Goal: Transaction & Acquisition: Purchase product/service

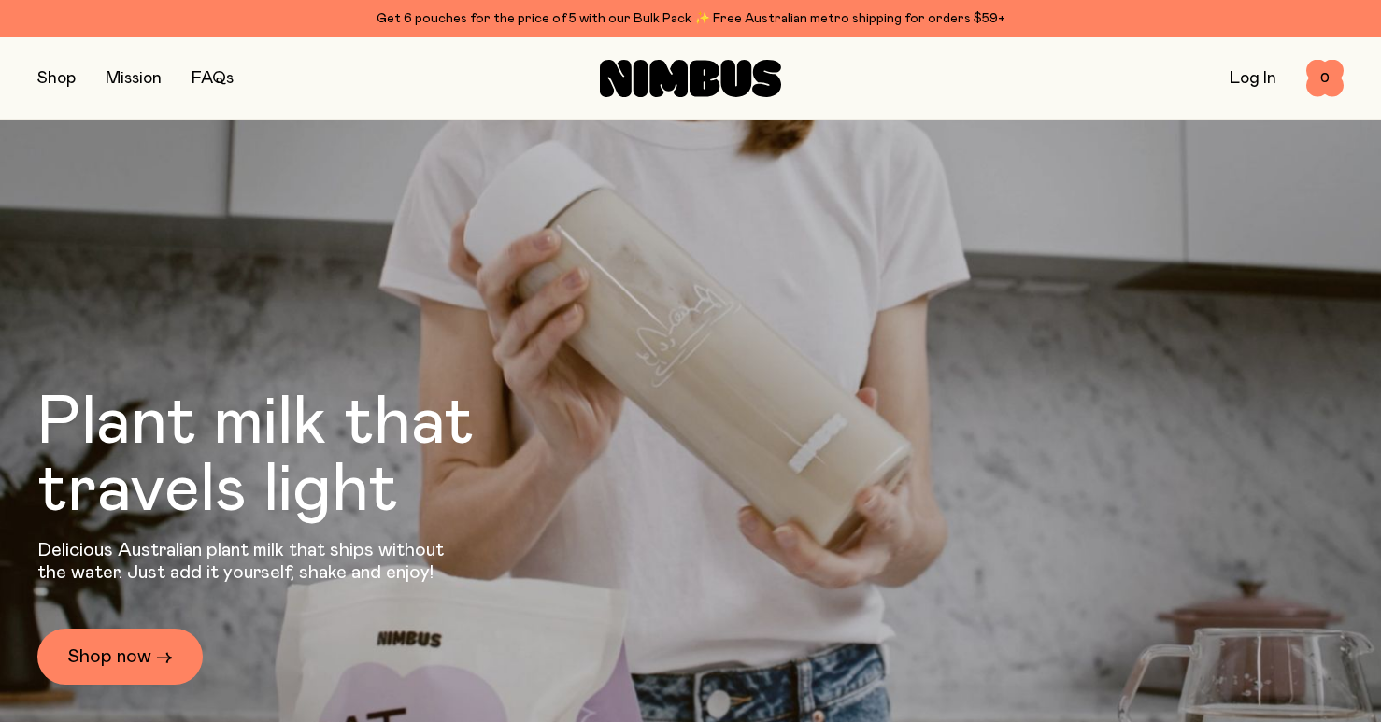
click at [60, 76] on button "button" at bounding box center [56, 78] width 38 height 26
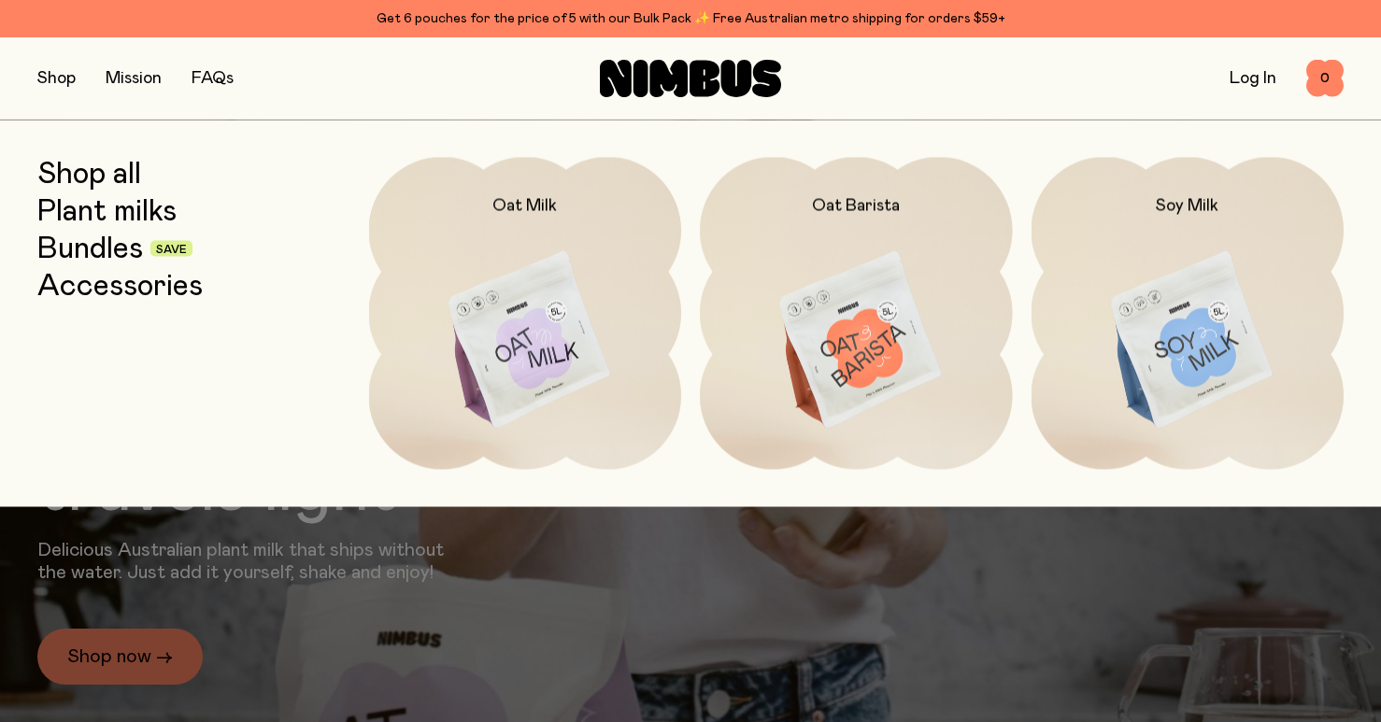
click at [93, 244] on link "Bundles" at bounding box center [90, 249] width 106 height 34
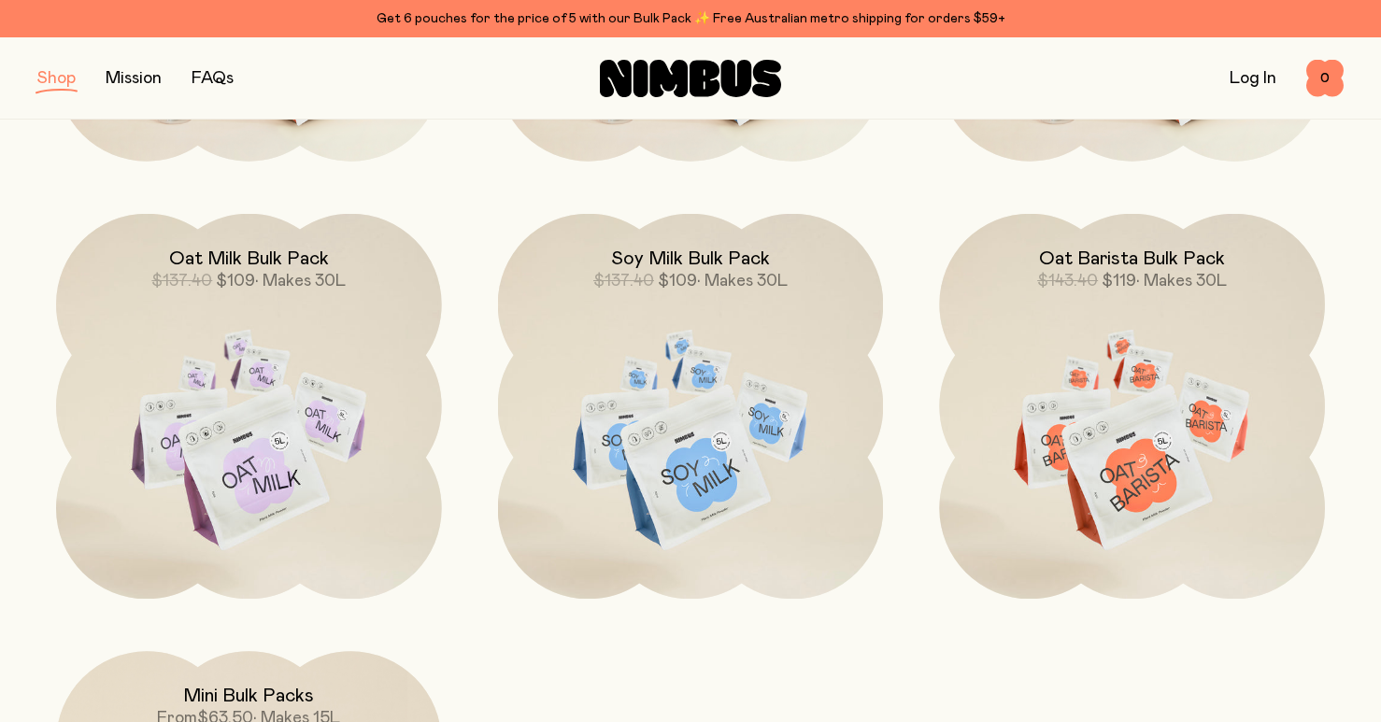
scroll to position [618, 0]
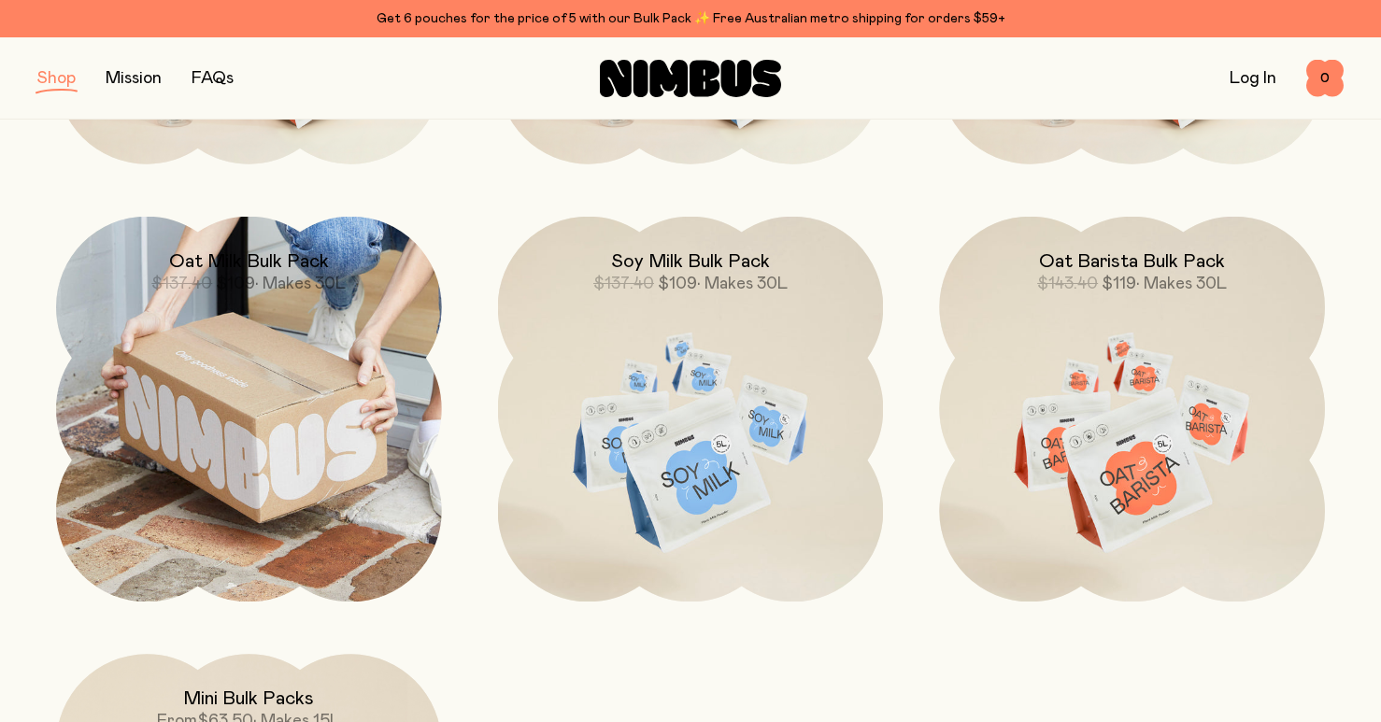
click at [196, 343] on img at bounding box center [249, 410] width 386 height 386
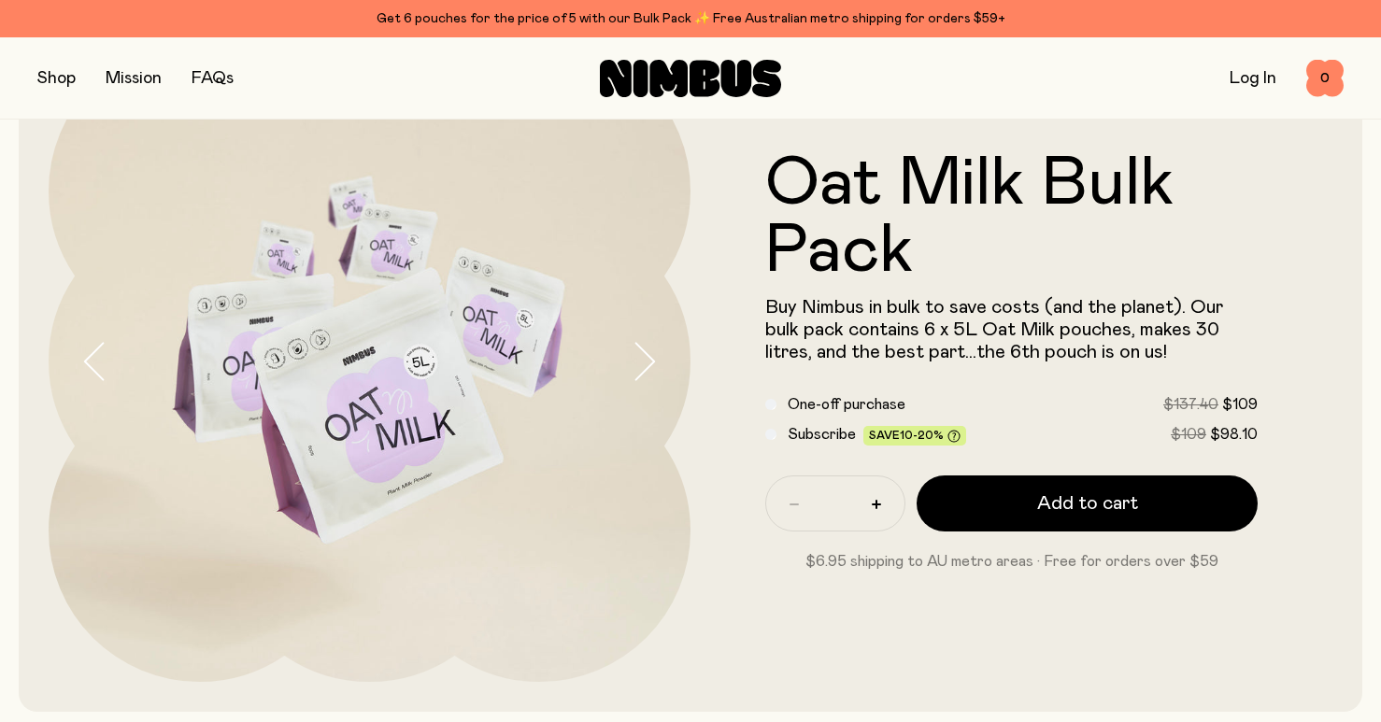
scroll to position [140, 0]
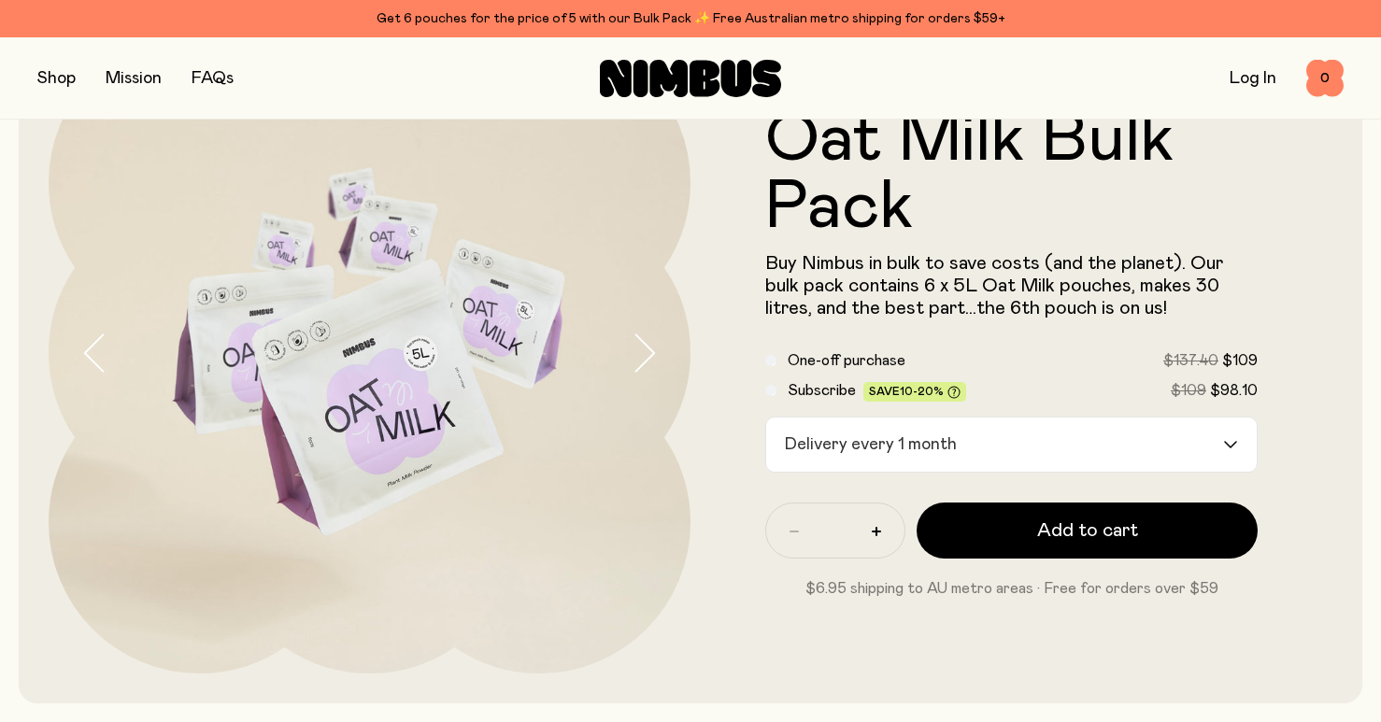
click at [1230, 443] on icon "Search for option" at bounding box center [1230, 444] width 15 height 7
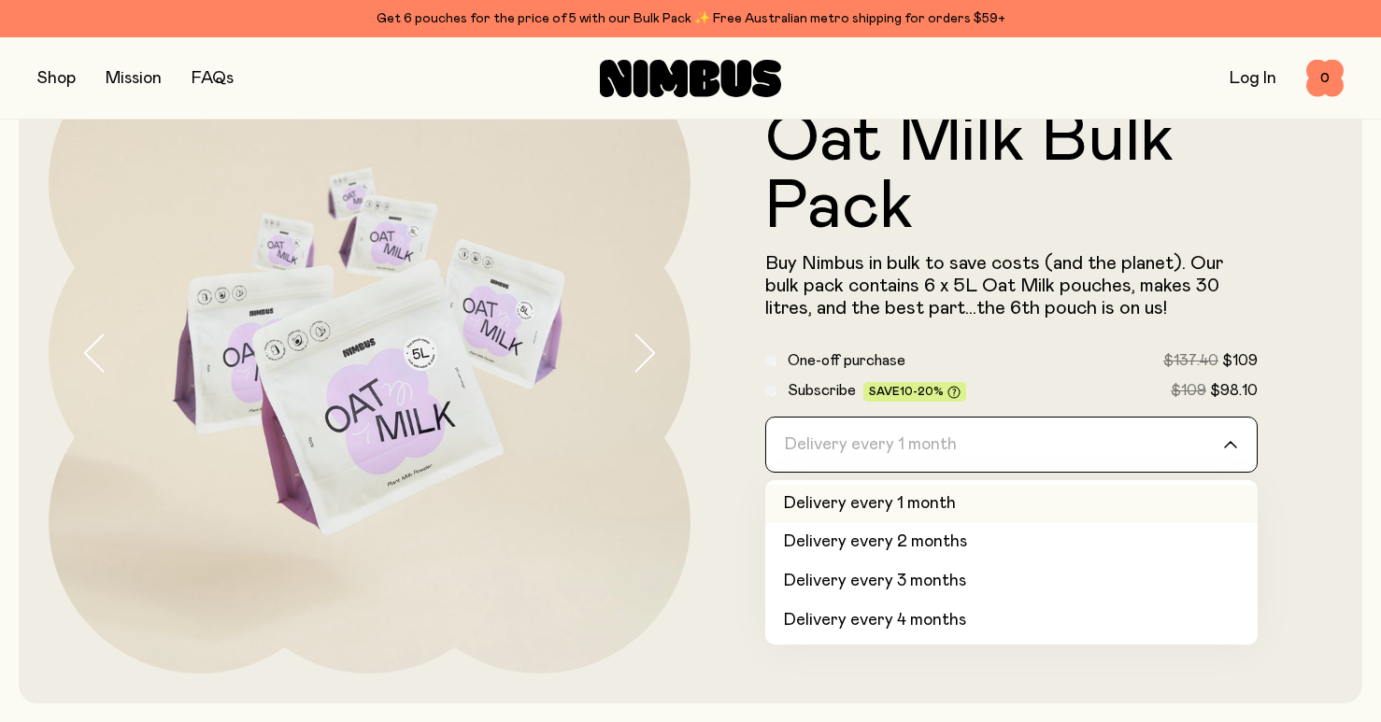
click at [727, 449] on form "Oat Milk Bulk Pack Buy Nimbus in bulk to save costs (and the planet). Our bulk …" at bounding box center [1011, 353] width 642 height 493
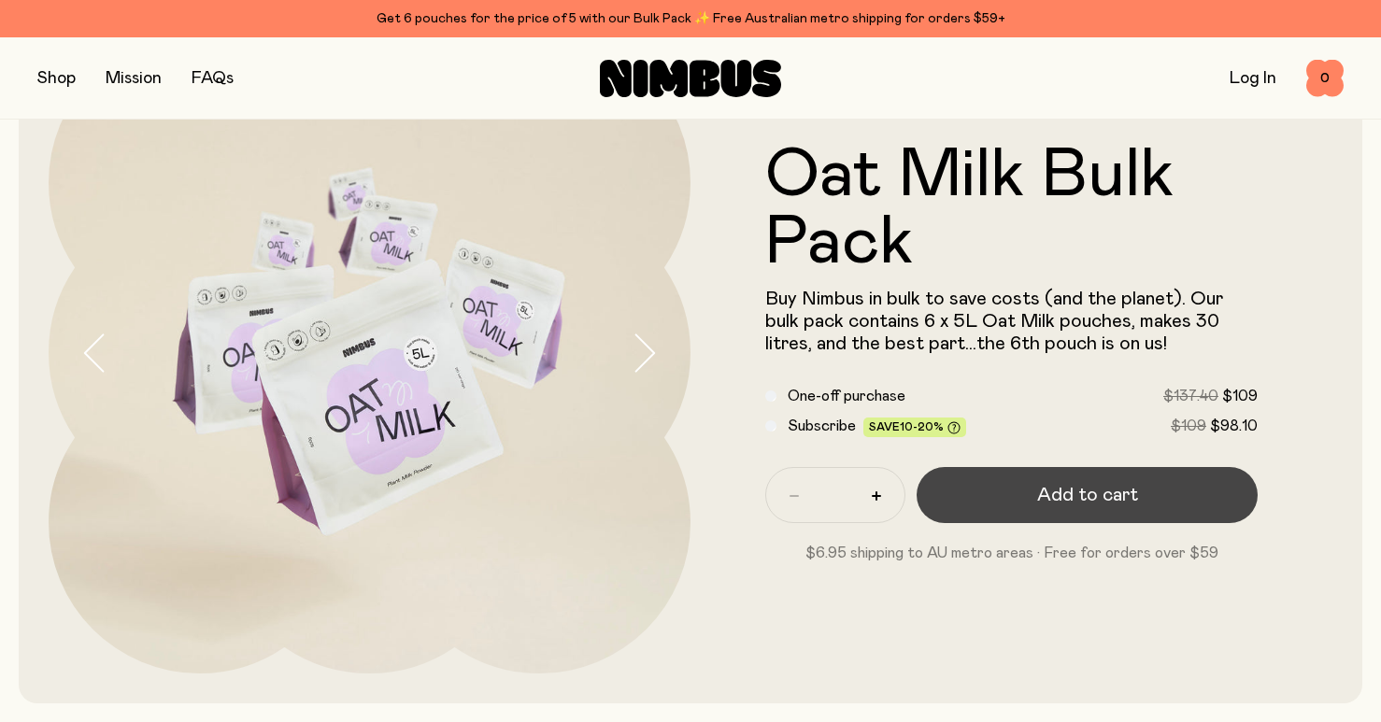
click at [1038, 476] on button "Add to cart" at bounding box center [1086, 495] width 341 height 56
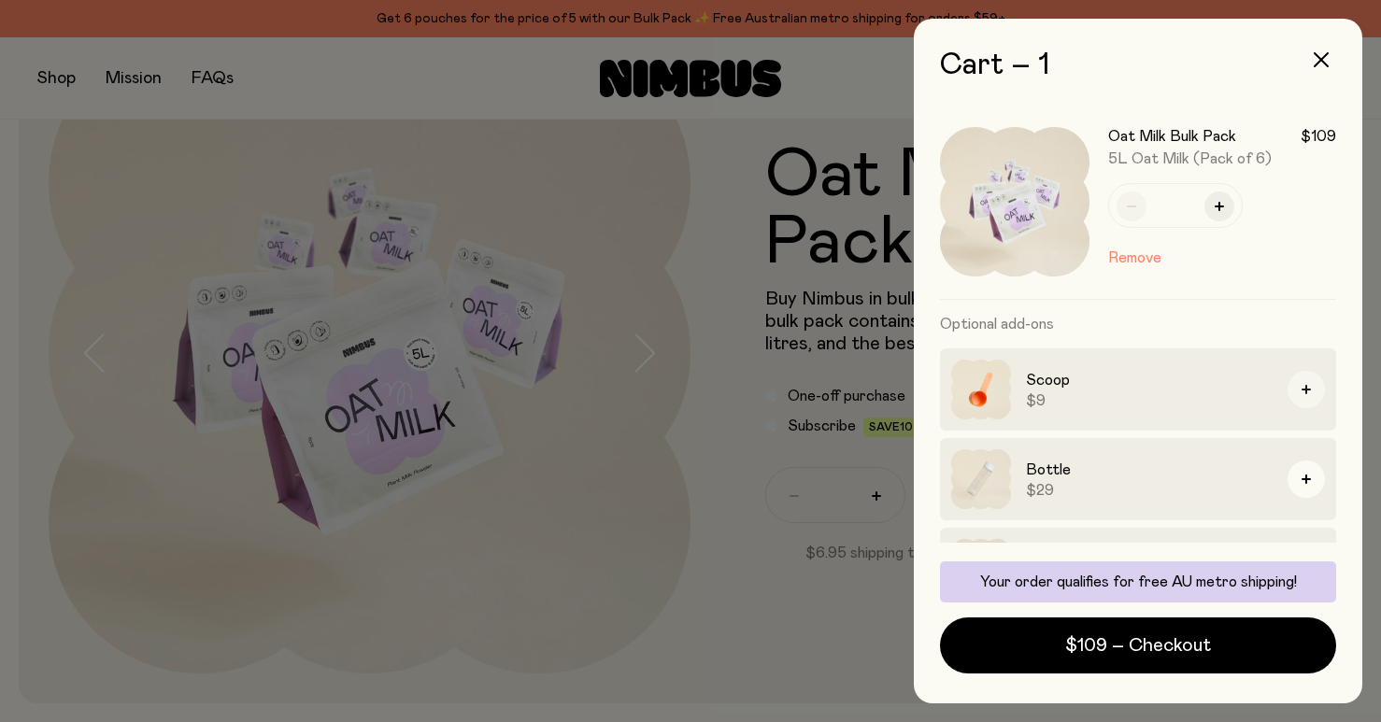
click at [1312, 390] on button "button" at bounding box center [1305, 389] width 37 height 37
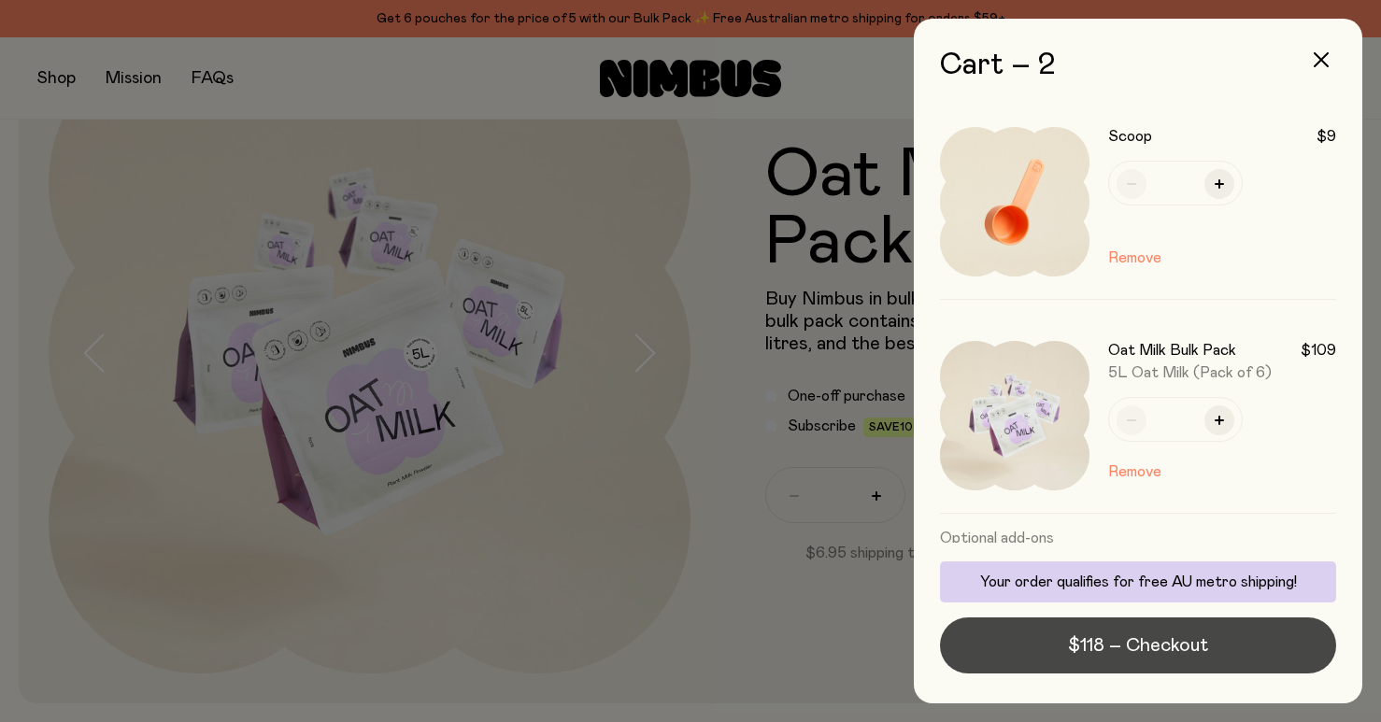
click at [1101, 652] on span "$118 – Checkout" at bounding box center [1138, 645] width 140 height 26
